Goal: Task Accomplishment & Management: Complete application form

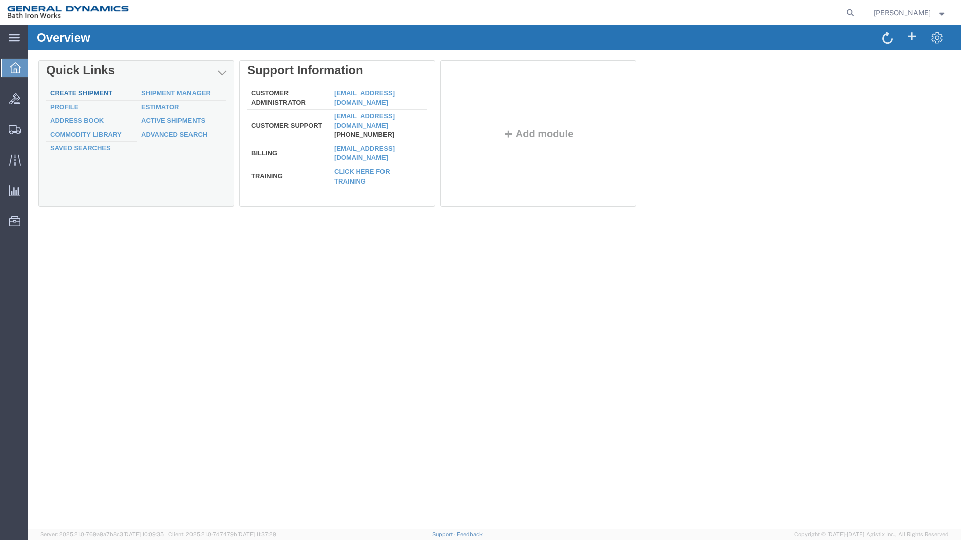
click at [102, 89] on link "Create Shipment" at bounding box center [81, 93] width 62 height 8
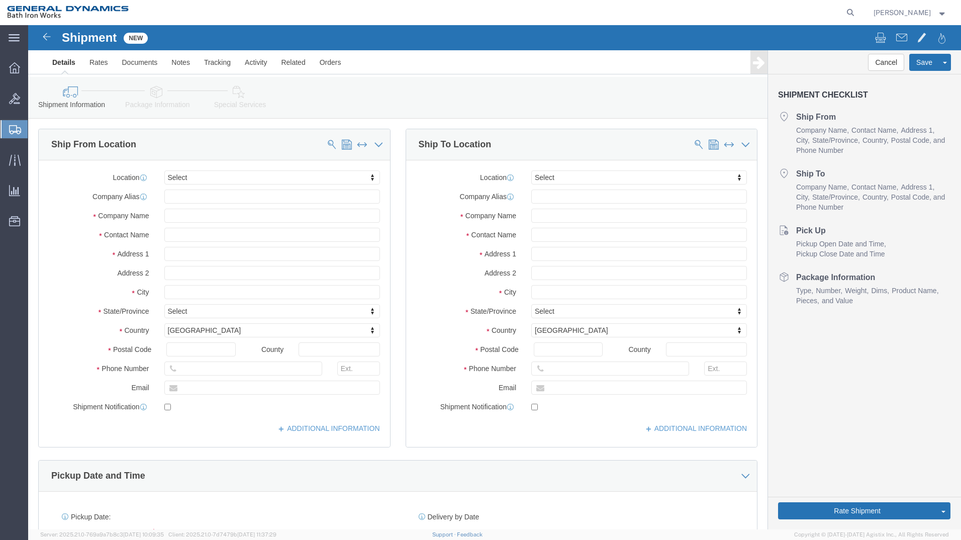
select select
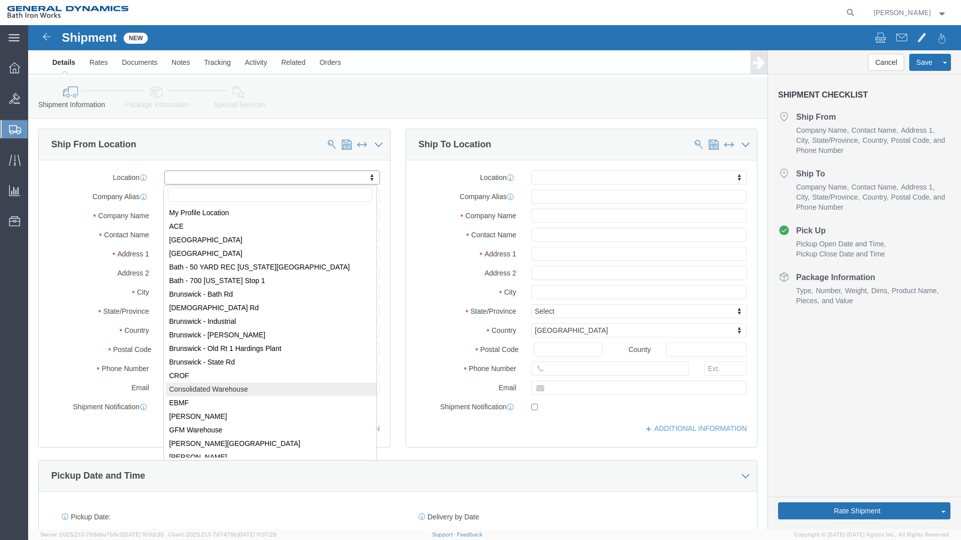
drag, startPoint x: 189, startPoint y: 363, endPoint x: 190, endPoint y: 353, distance: 9.7
select select "34312"
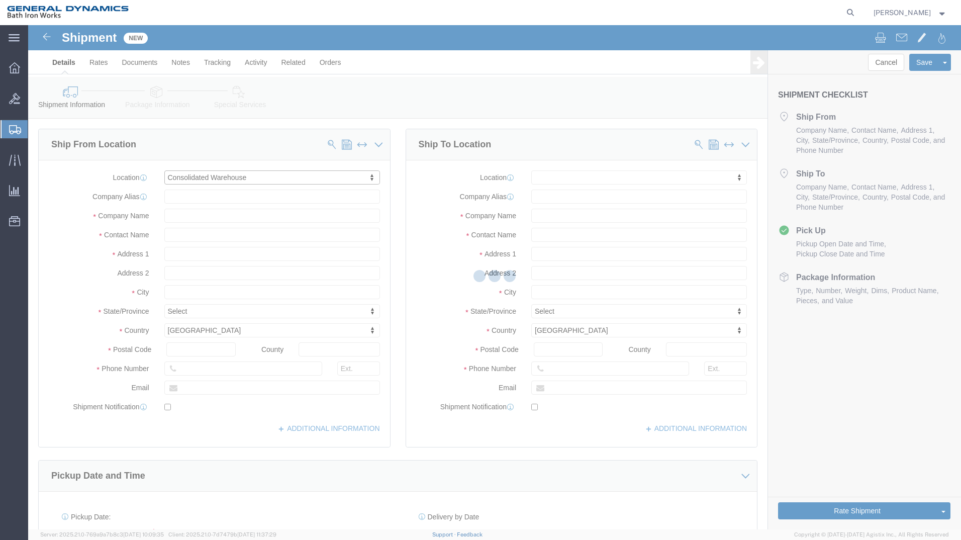
type input "General Dynamics Bath Iron Works"
type input "[GEOGRAPHIC_DATA]"
type input "04011"
type input "[PHONE_NUMBER]"
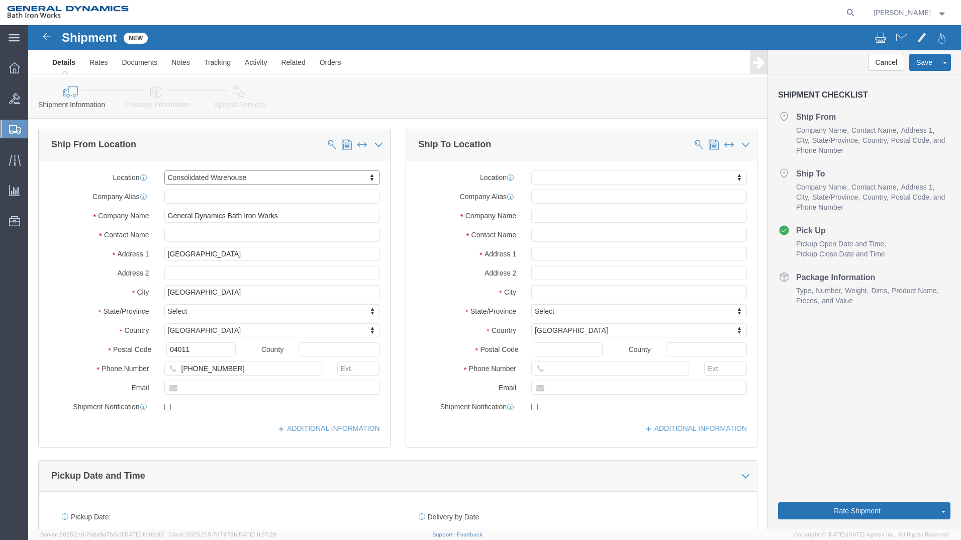
select select "ME"
click input "text"
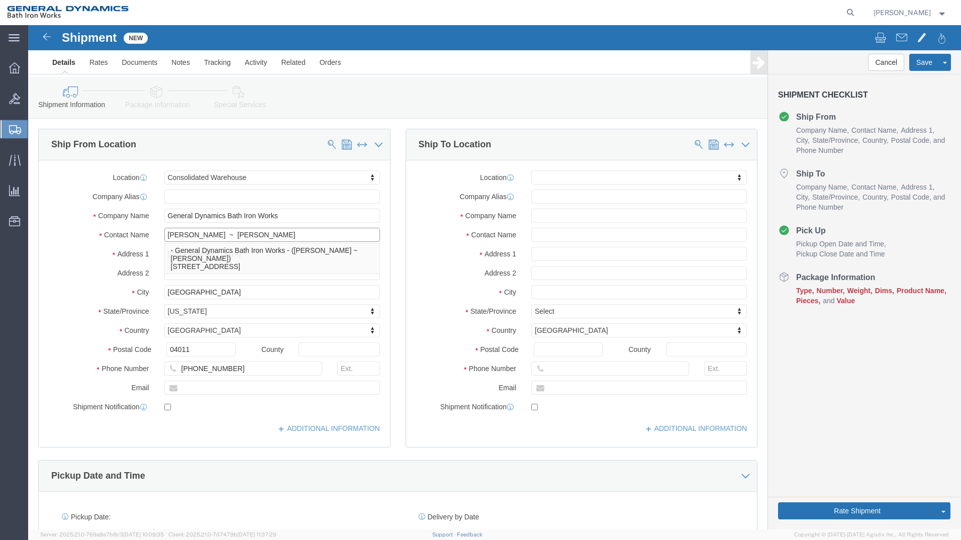
type input "[PERSON_NAME] ~ [PERSON_NAME]"
click input "text"
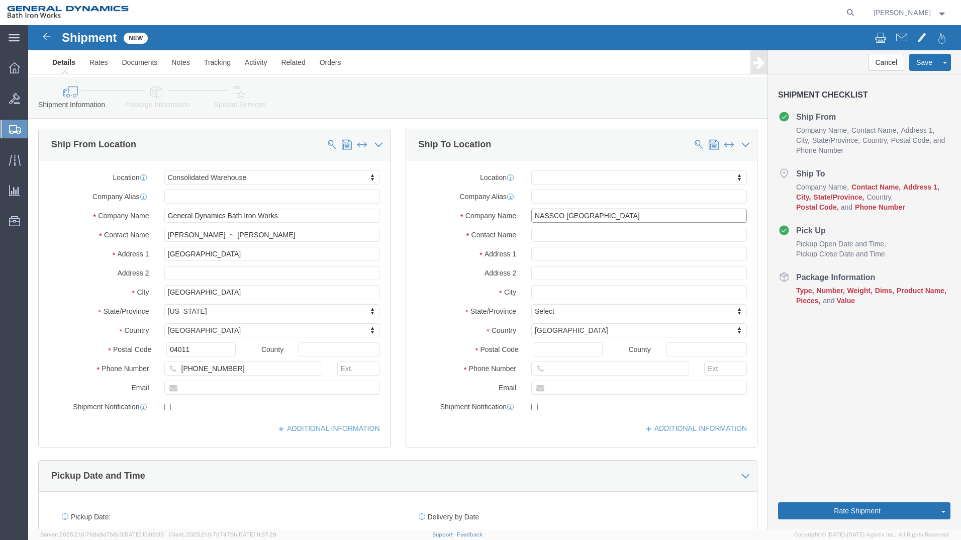
type input "NASSCO [GEOGRAPHIC_DATA]"
type input "[PERSON_NAME]"
type input "[STREET_ADDRESS]"
select select
type input "CHESAPEAKE"
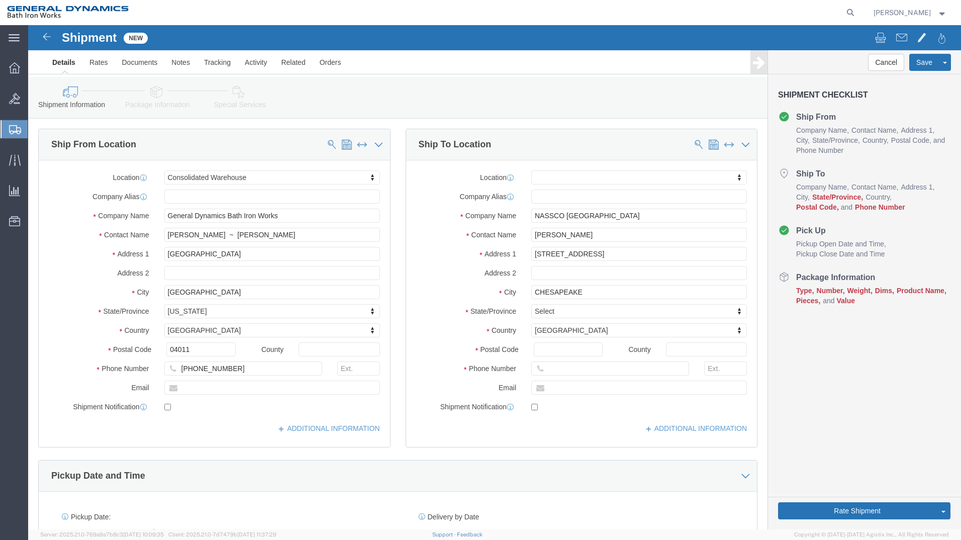
select select
type input "V"
drag, startPoint x: 523, startPoint y: 361, endPoint x: 522, endPoint y: 356, distance: 5.6
select select
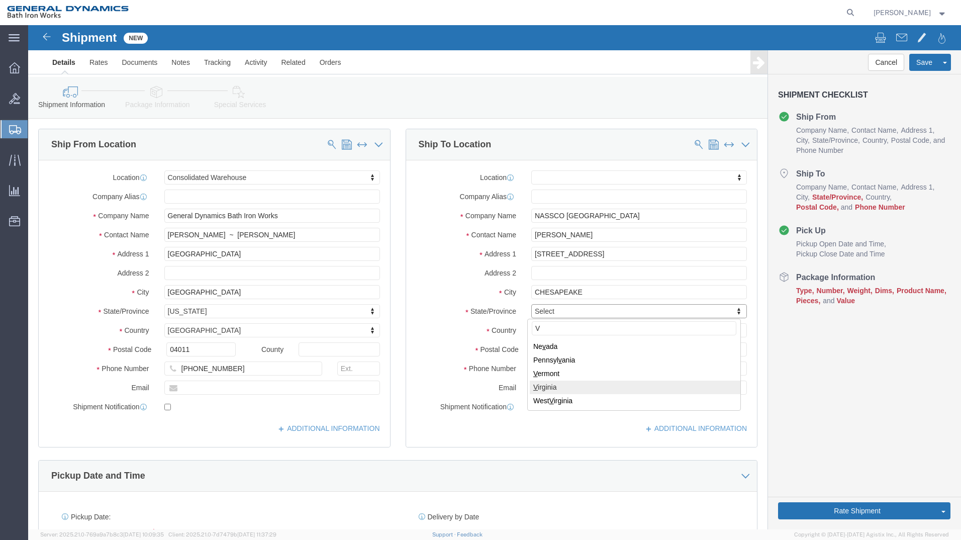
select select "VA"
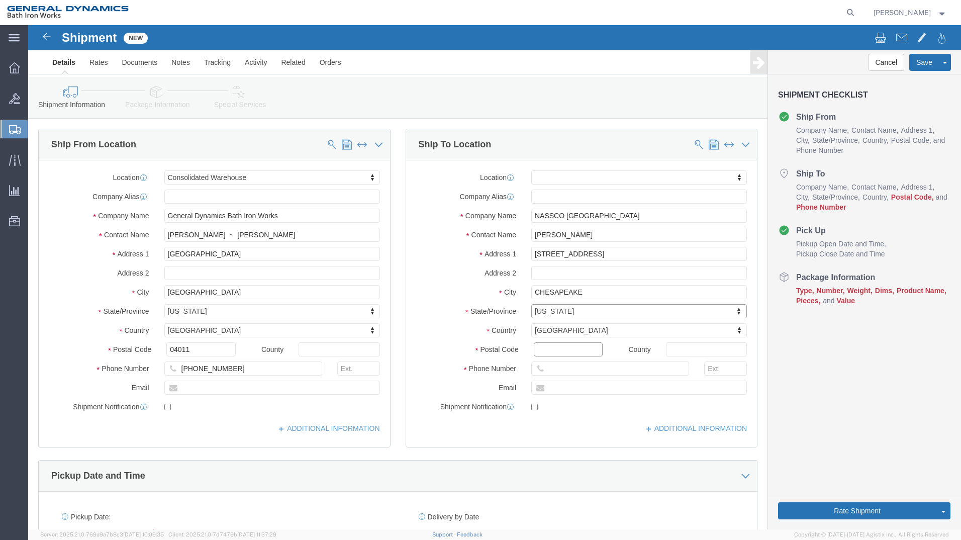
click input "Postal Code"
type input "23523"
select select
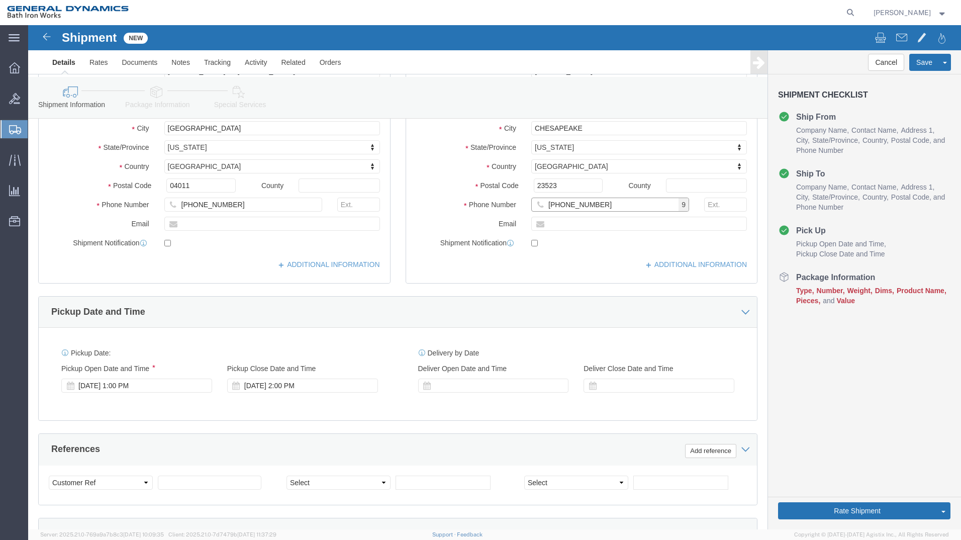
scroll to position [167, 0]
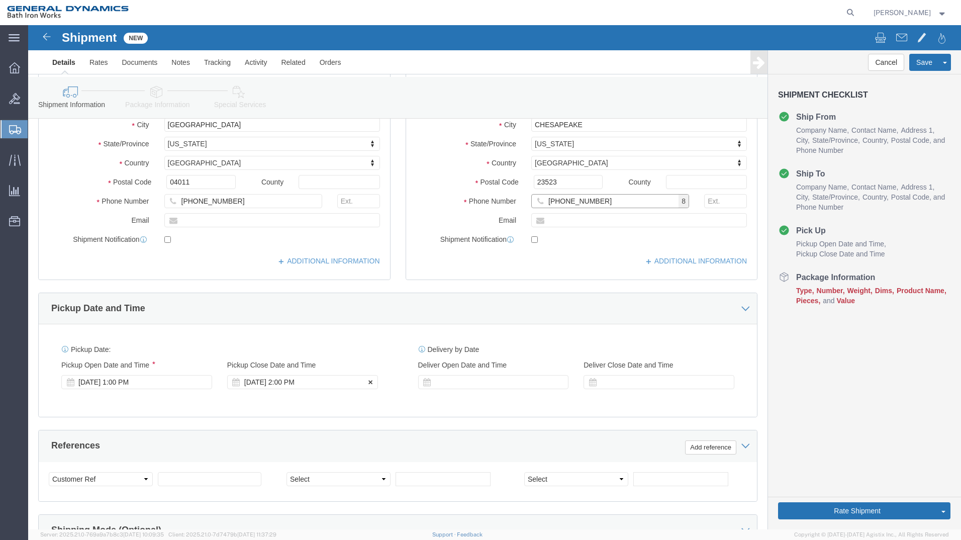
type input "[PHONE_NUMBER]"
click div "[DATE] 2:00 PM"
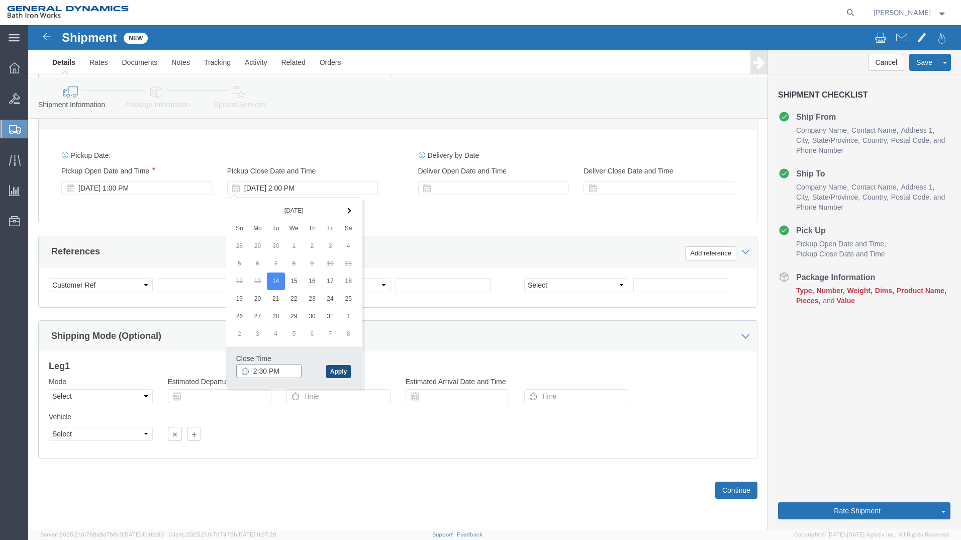
type input "2:30 PM"
click button "Apply"
click input "text"
type input "S/O 63852"
click select "Select Account Type Activity ID Airline Appointment Number ASN Batch Request # …"
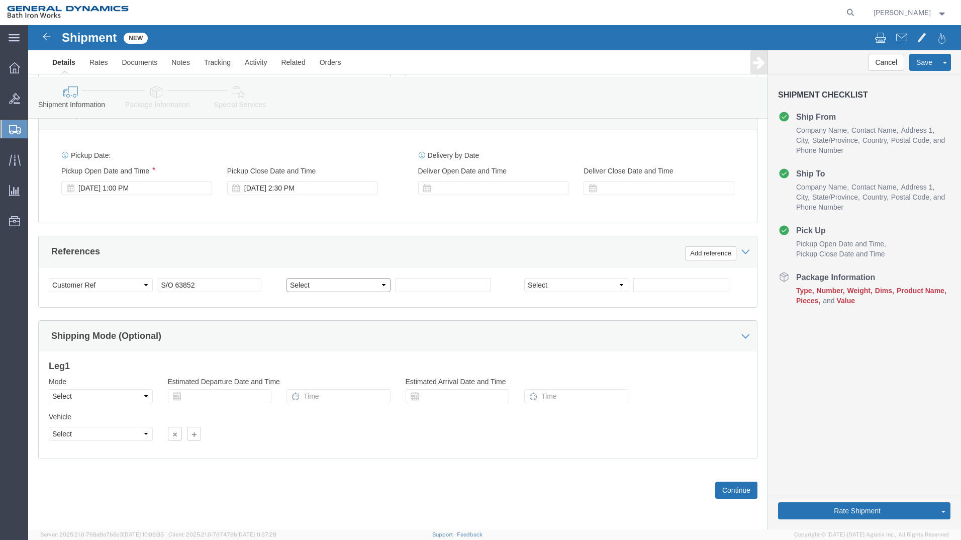
select select "INVOICE"
click select "Select Account Type Activity ID Airline Appointment Number ASN Batch Request # …"
type input "8825-7084-0000"
select select "PURCHORD"
click input "text"
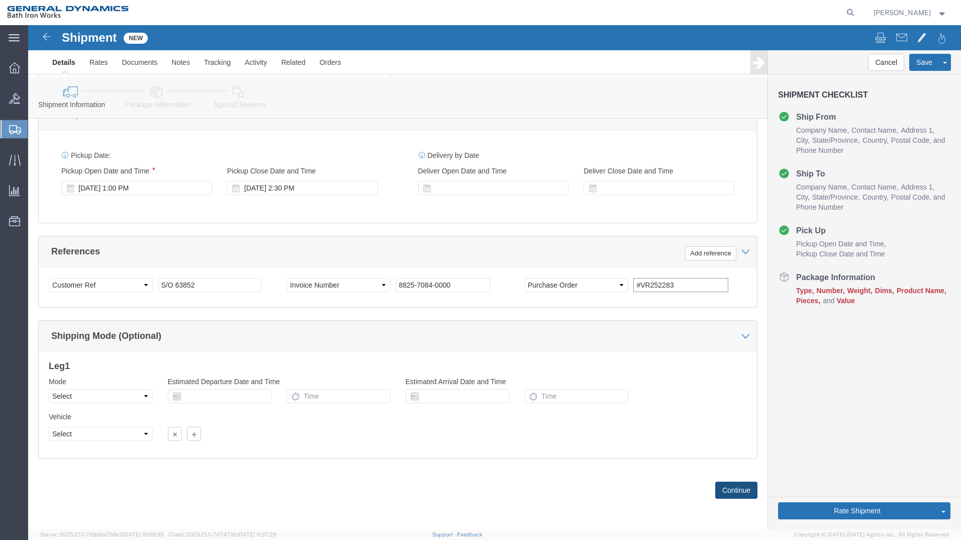
type input "#VR252283"
click button "Continue"
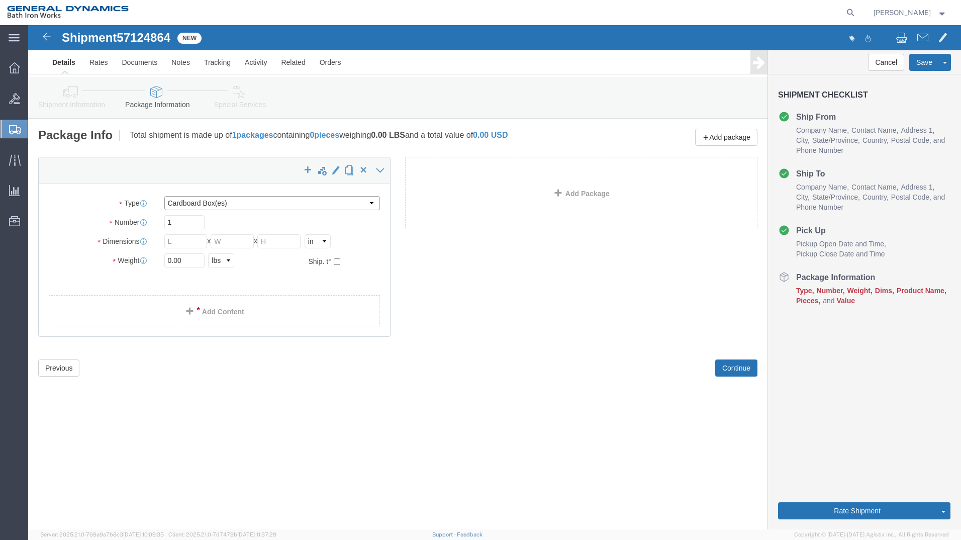
click select "Select Bale(s) Basket(s) Bolt(s) Bottle(s) Buckets Bulk Bundle(s) Can(s) Cardbo…"
select select "PAIL"
click select "Select Bale(s) Basket(s) Bolt(s) Bottle(s) Buckets Bulk Bundle(s) Can(s) Cardbo…"
click input "0.00"
click input "text"
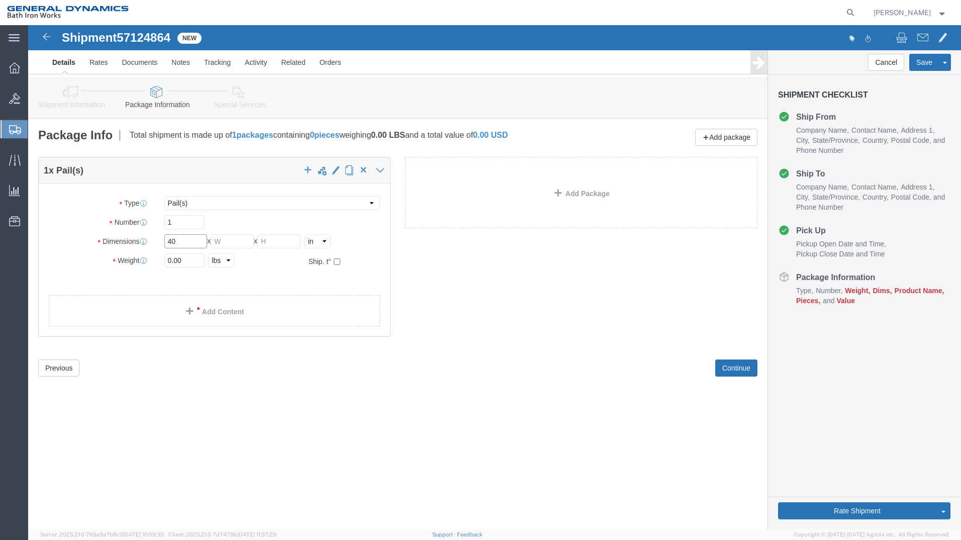
type input "40"
type input "36"
type input "1460"
click link "Add Content"
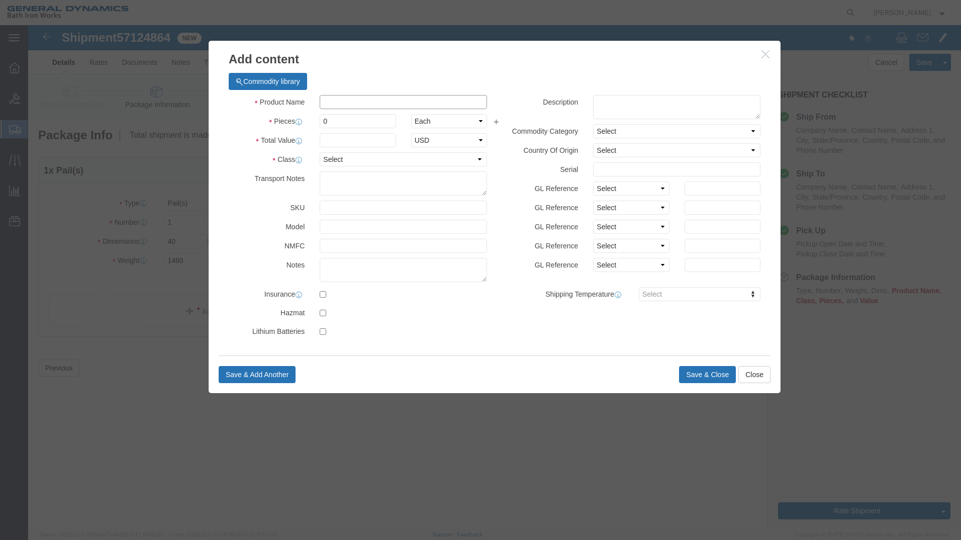
click input "text"
type input "VIBRATION TILE"
click input "VIBRATION TILE"
click input "0"
type input "1"
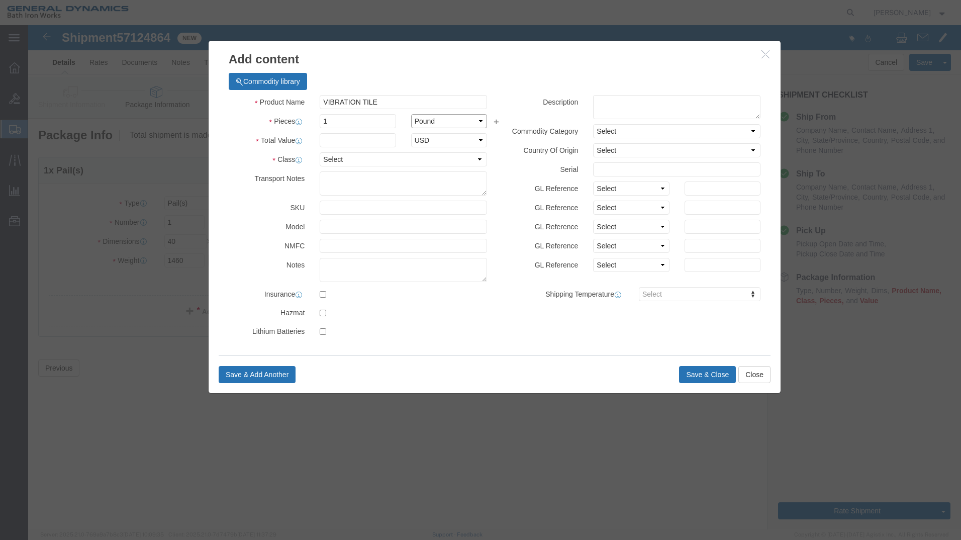
click select "Select Bag Barrels 100Board Feet Bottle Box Blister Pack Carats Can Capsule Car…"
select select "PAC"
click select "Select Bag Barrels 100Board Feet Bottle Box Blister Pack Carats Can Capsule Car…"
click input "text"
type input "1"
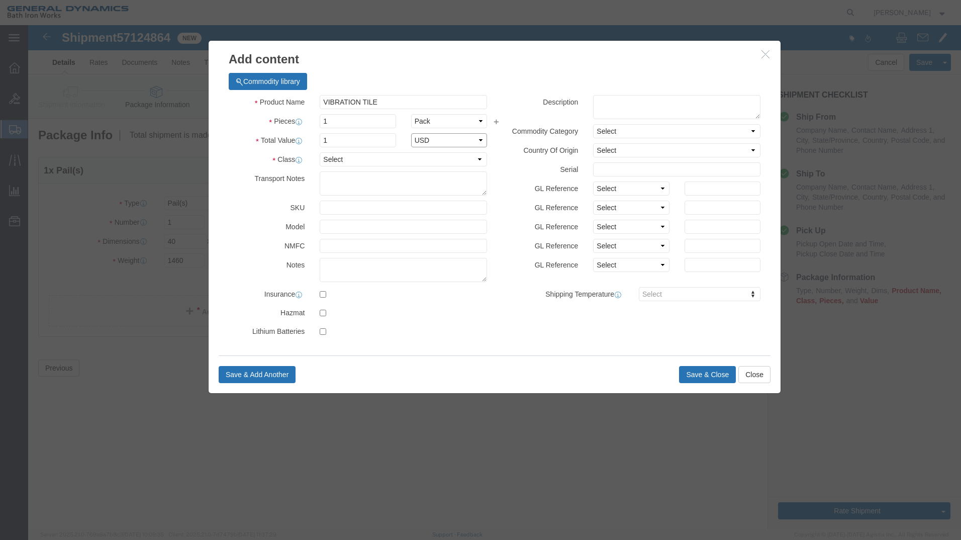
select select "USD"
select select "55"
click button "Save & Close"
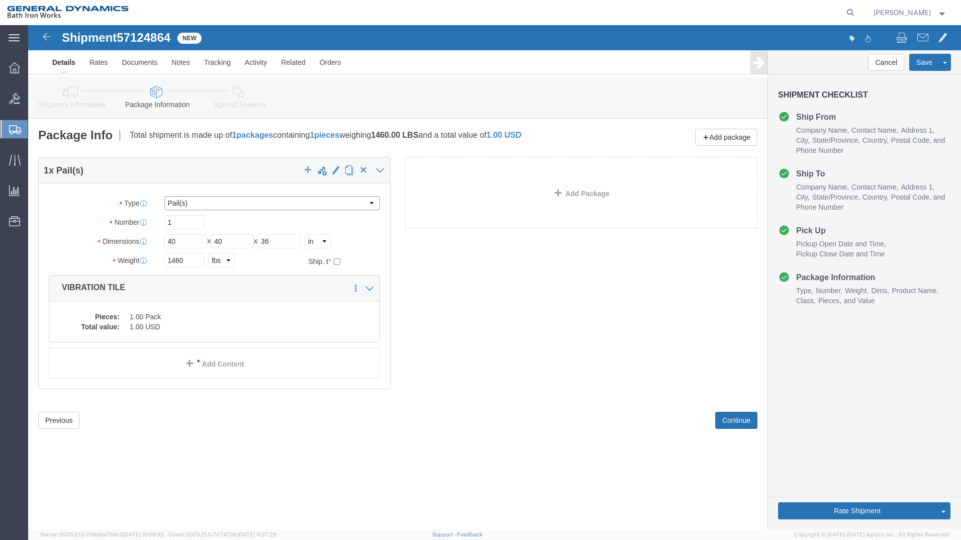
click select "Select Bale(s) Basket(s) Bolt(s) Bottle(s) Buckets Bulk Bundle(s) Can(s) Cardbo…"
select select "PSNS"
click select "Select Bale(s) Basket(s) Bolt(s) Bottle(s) Buckets Bulk Bundle(s) Can(s) Cardbo…"
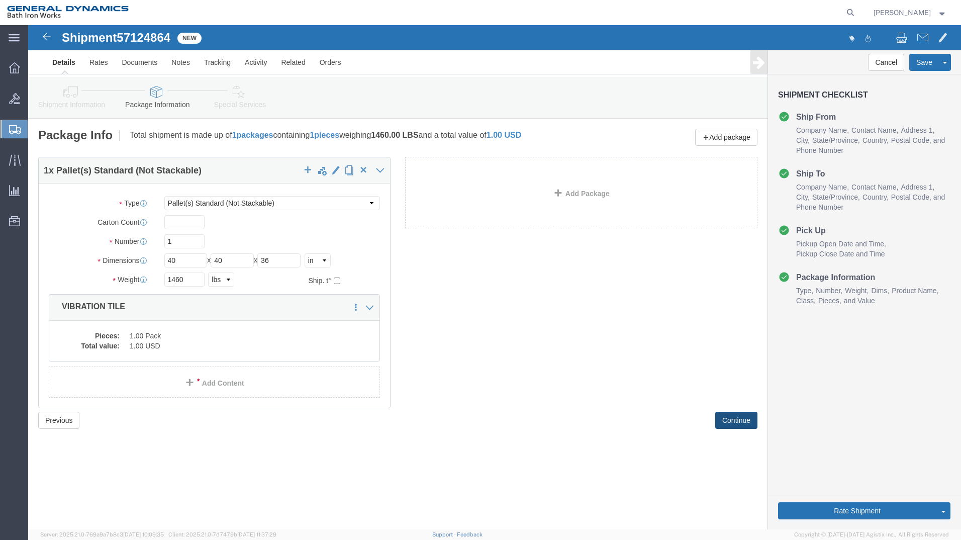
click button "Continue"
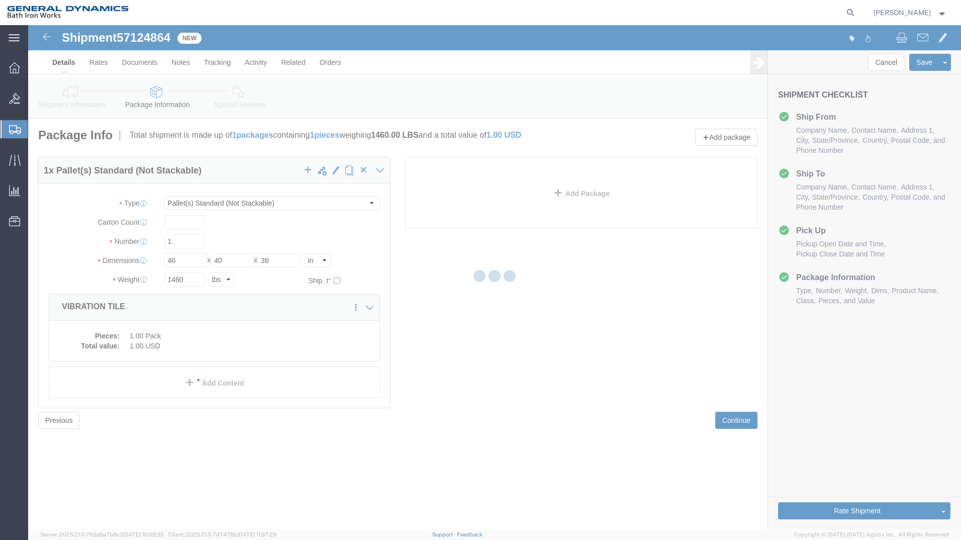
select select
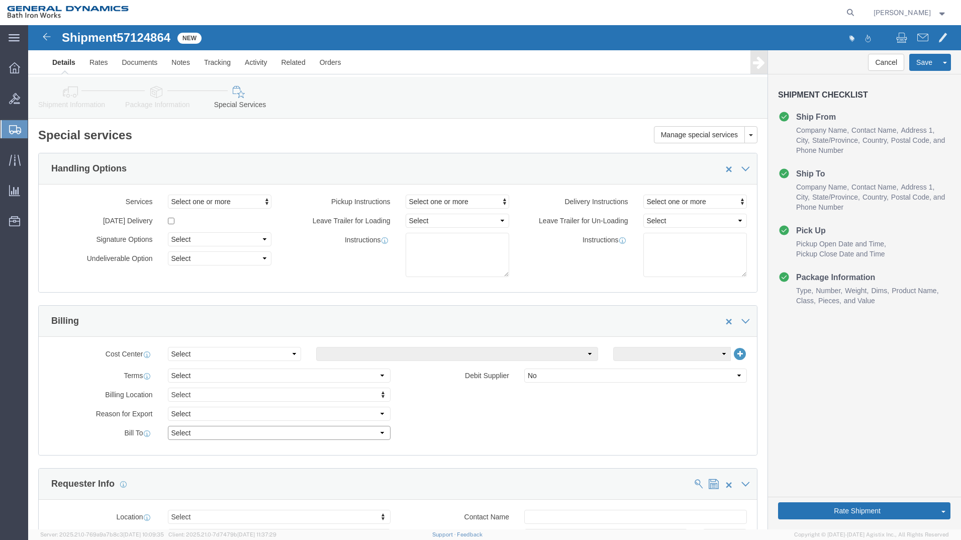
drag, startPoint x: 348, startPoint y: 410, endPoint x: 339, endPoint y: 410, distance: 9.6
click select "Select Recipient Account Sender/Shipper Third Party Account"
select select "SHIP"
click select "Select Recipient Account Sender/Shipper Third Party Account"
click button "Rate Shipment"
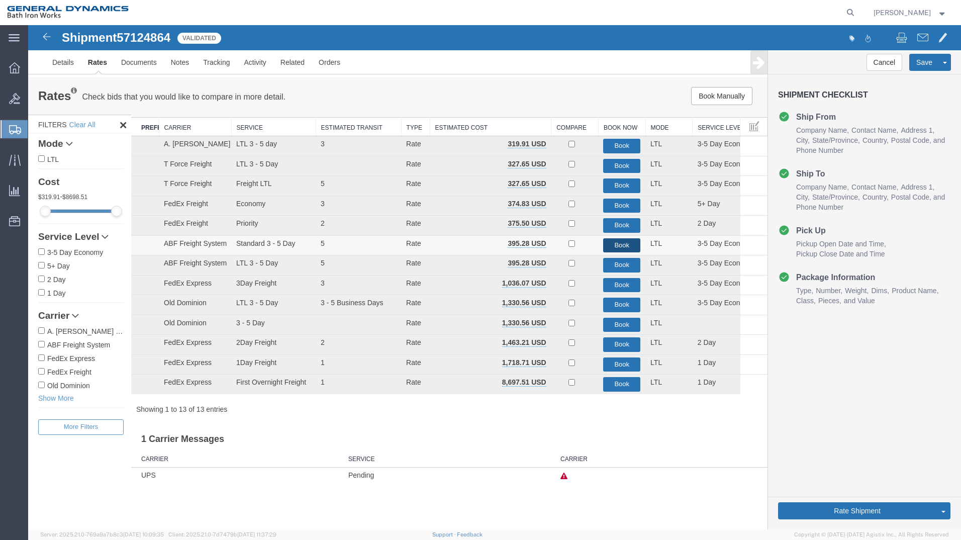
click at [620, 248] on button "Book" at bounding box center [621, 245] width 37 height 15
click at [65, 64] on link "Details" at bounding box center [63, 62] width 36 height 24
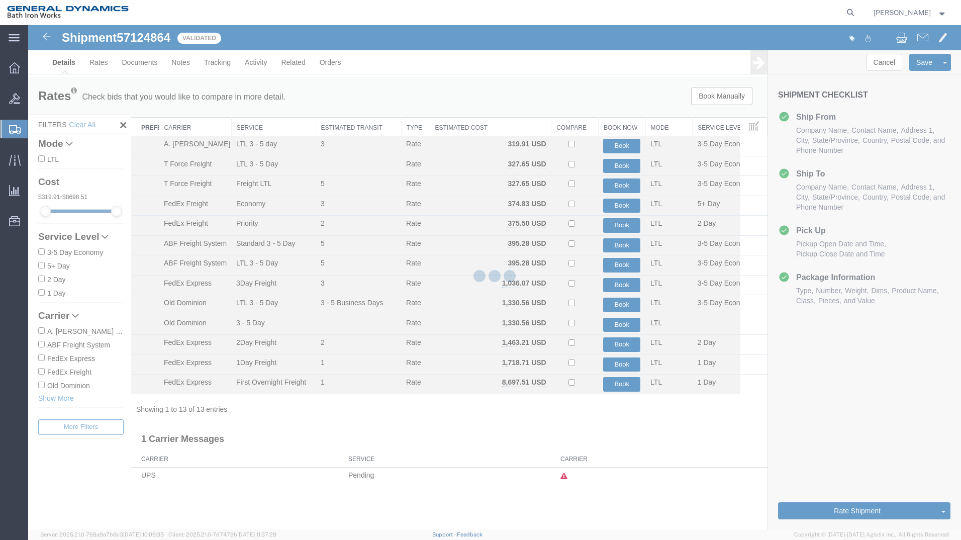
select select "34312"
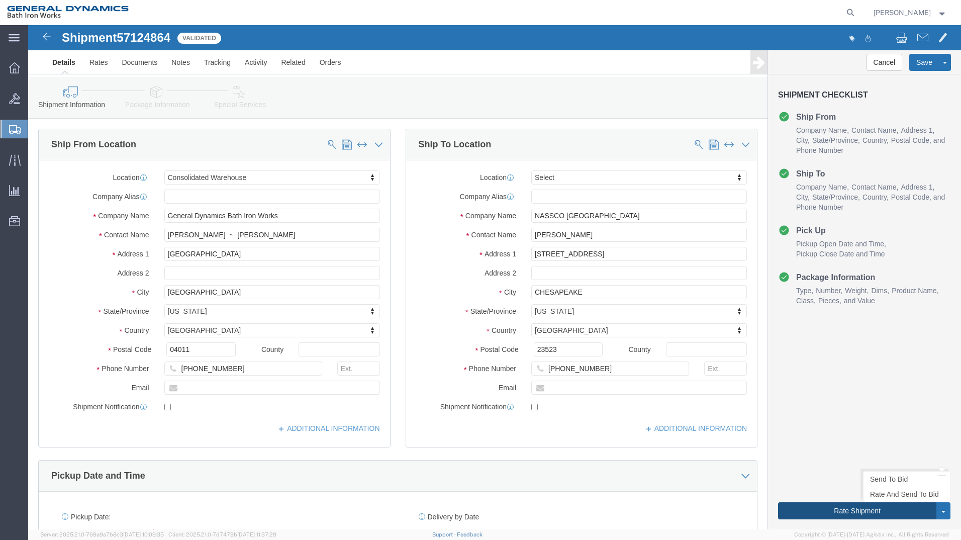
click button "Rate Shipment"
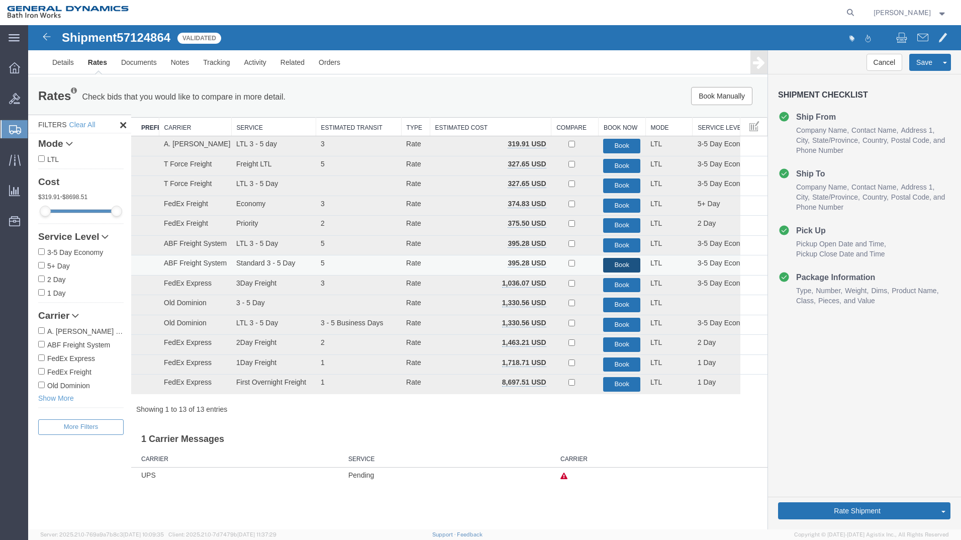
click at [624, 263] on button "Book" at bounding box center [621, 265] width 37 height 15
click at [617, 265] on button "Book" at bounding box center [621, 265] width 37 height 15
click at [609, 262] on button "Book" at bounding box center [621, 265] width 37 height 15
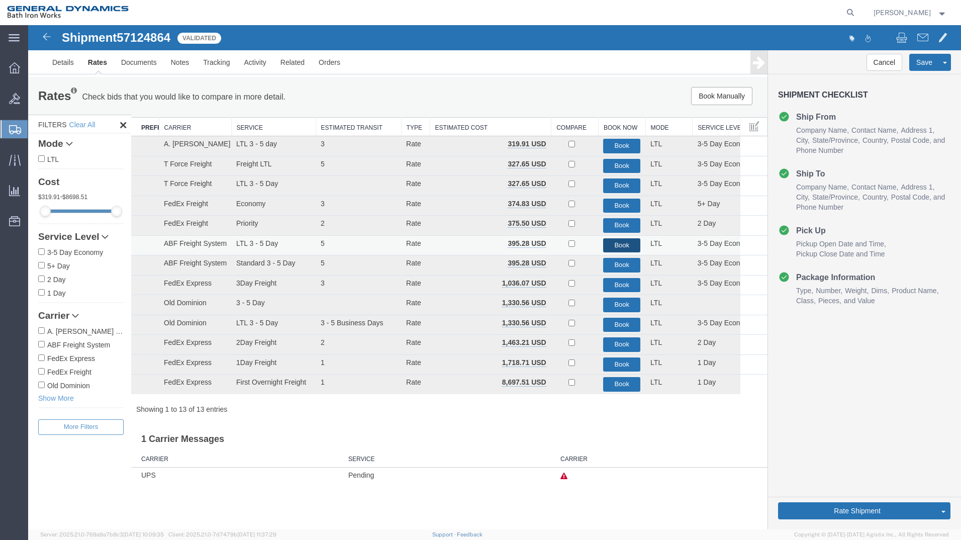
click at [628, 247] on button "Book" at bounding box center [621, 245] width 37 height 15
click at [63, 63] on link "Details" at bounding box center [63, 62] width 36 height 24
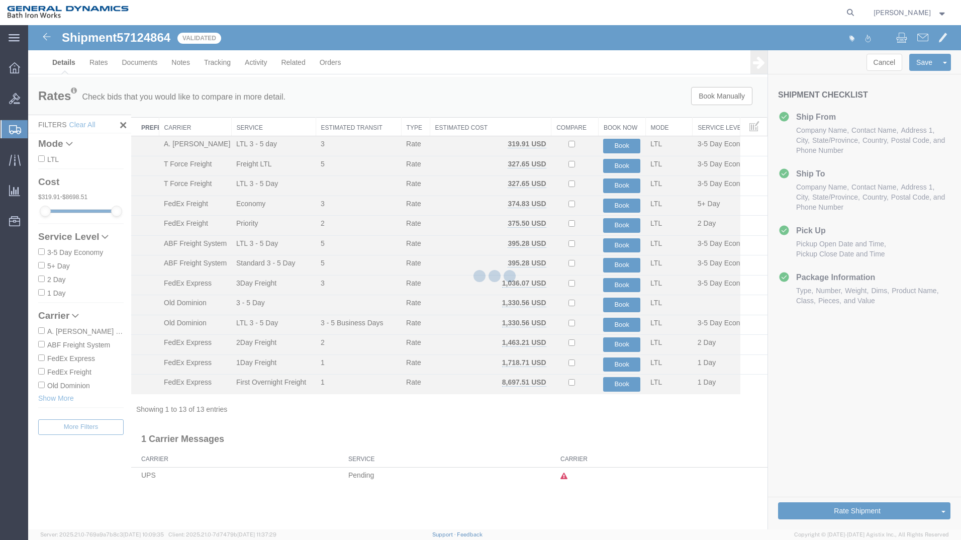
select select "34312"
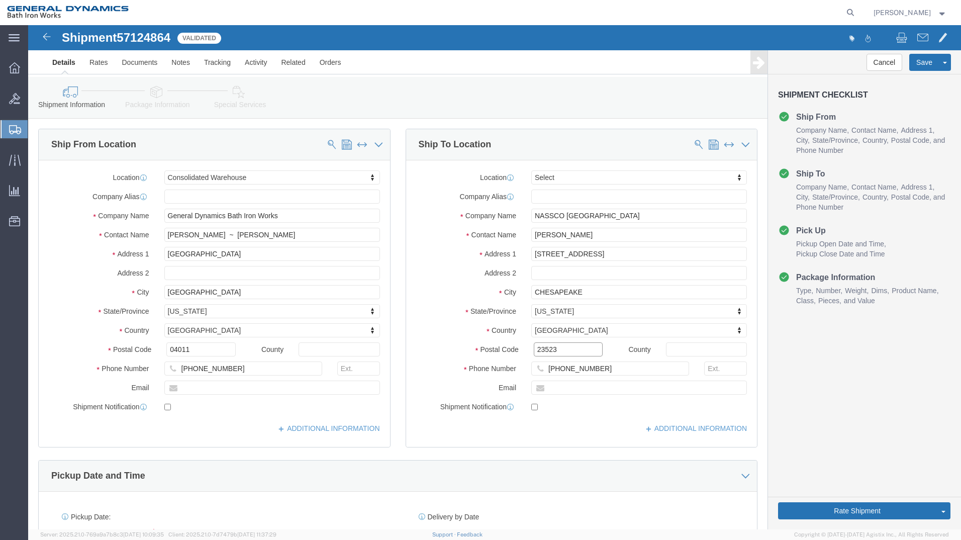
click input "23523"
type input "23325"
click button "Rate Shipment"
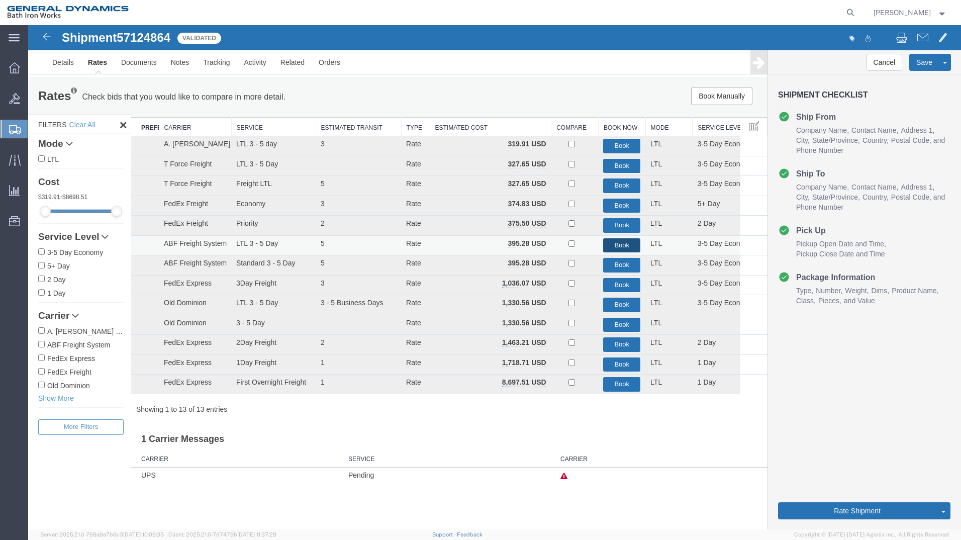
click at [619, 247] on button "Book" at bounding box center [621, 245] width 37 height 15
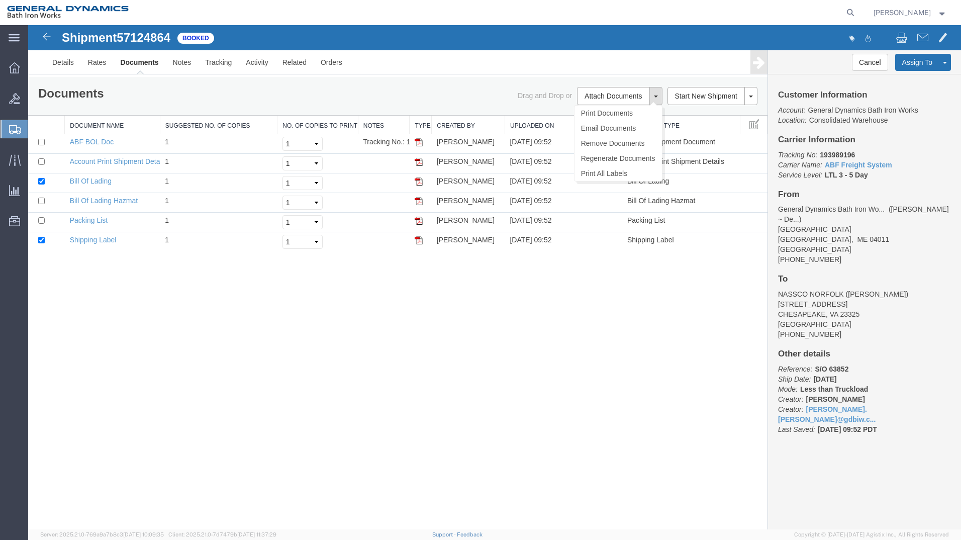
click at [654, 98] on button at bounding box center [655, 96] width 13 height 18
click at [633, 113] on link "Print Documents" at bounding box center [617, 113] width 87 height 15
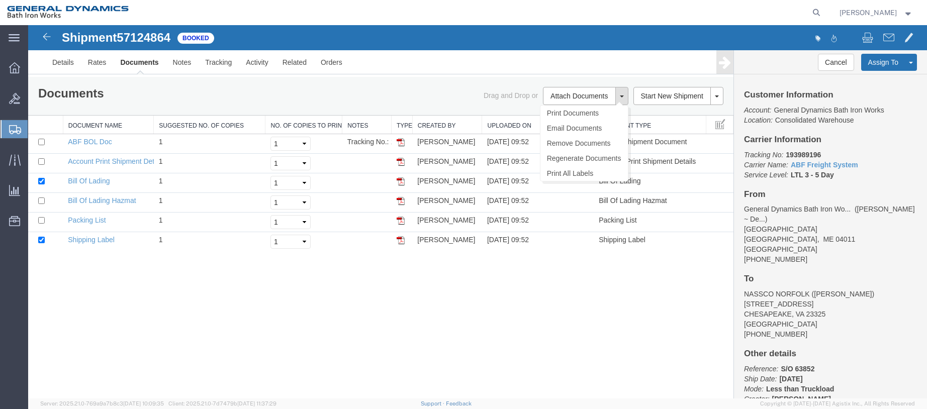
click at [873, 13] on span "[PERSON_NAME]" at bounding box center [867, 12] width 57 height 11
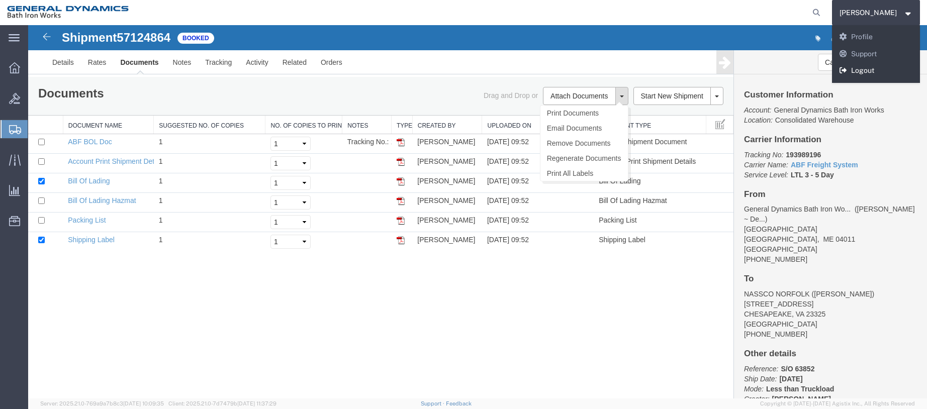
click at [848, 69] on icon at bounding box center [843, 70] width 9 height 7
